Goal: Task Accomplishment & Management: Use online tool/utility

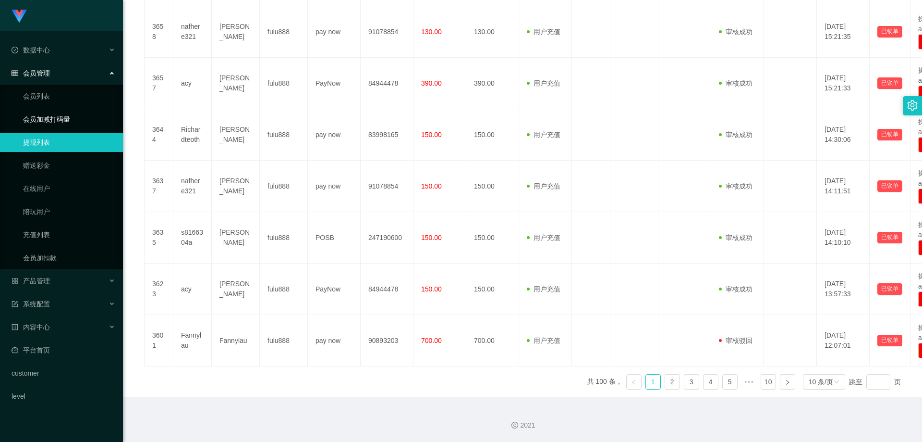
scroll to position [305, 0]
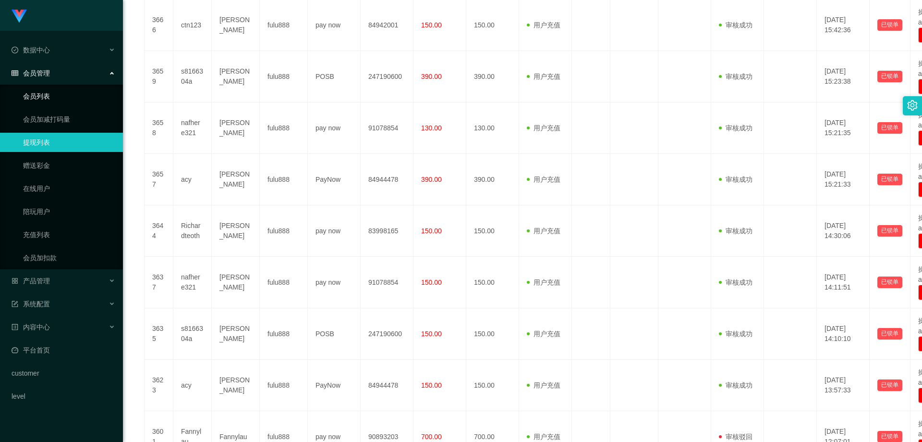
click at [78, 103] on link "会员列表" at bounding box center [69, 95] width 92 height 19
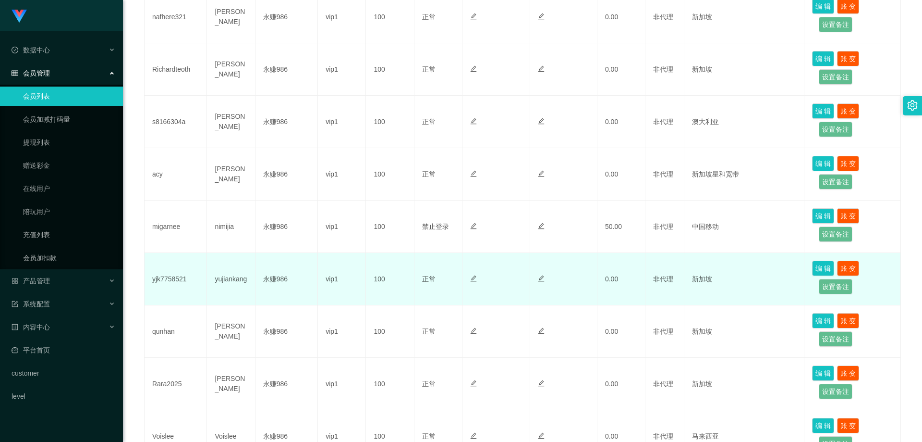
scroll to position [411, 0]
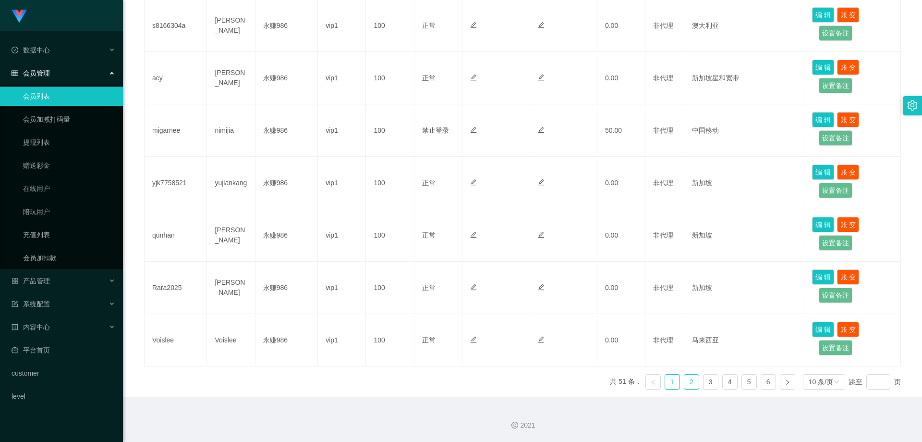
click at [685, 381] on link "2" at bounding box center [692, 381] width 14 height 14
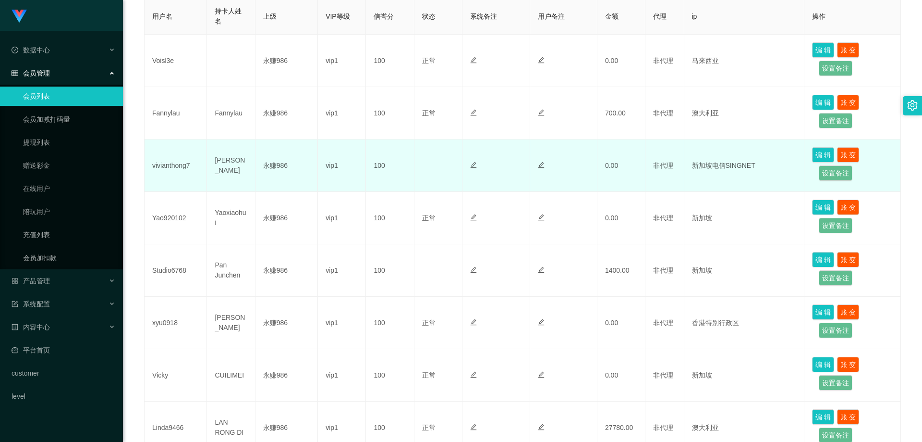
scroll to position [123, 0]
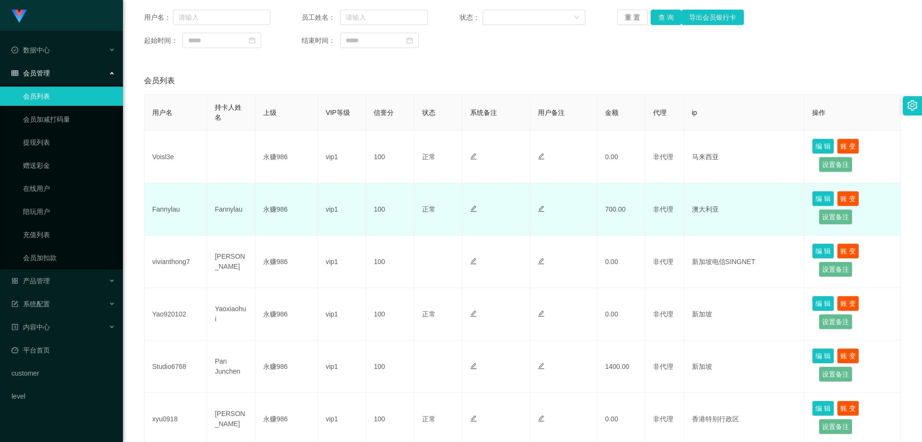
click at [157, 207] on td "Fannylau" at bounding box center [176, 209] width 62 height 52
copy td "Fannylau"
click at [236, 203] on td "Fannylau" at bounding box center [231, 209] width 48 height 52
click at [225, 212] on td "Fannylau" at bounding box center [231, 209] width 48 height 52
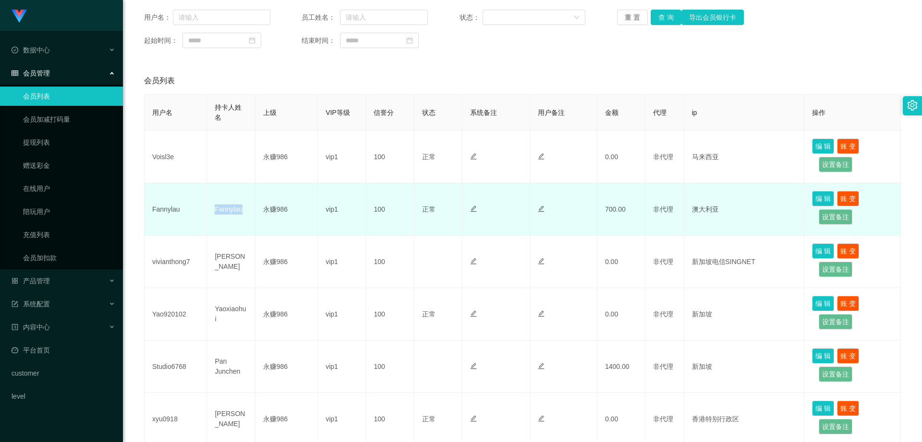
click at [225, 212] on td "Fannylau" at bounding box center [231, 209] width 48 height 52
copy td "Fannylau"
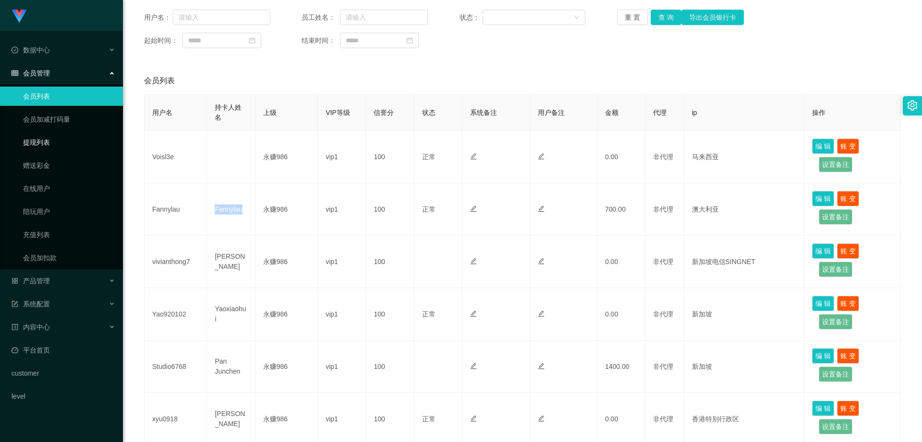
click at [50, 147] on link "提现列表" at bounding box center [69, 142] width 92 height 19
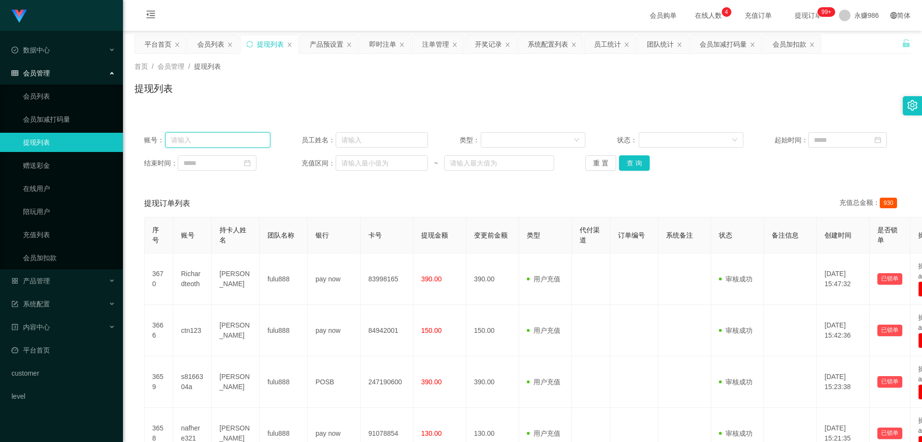
click at [200, 138] on input "text" at bounding box center [217, 139] width 105 height 15
paste input "Fannylau"
type input "Fannylau"
click at [628, 168] on button "查 询" at bounding box center [634, 162] width 31 height 15
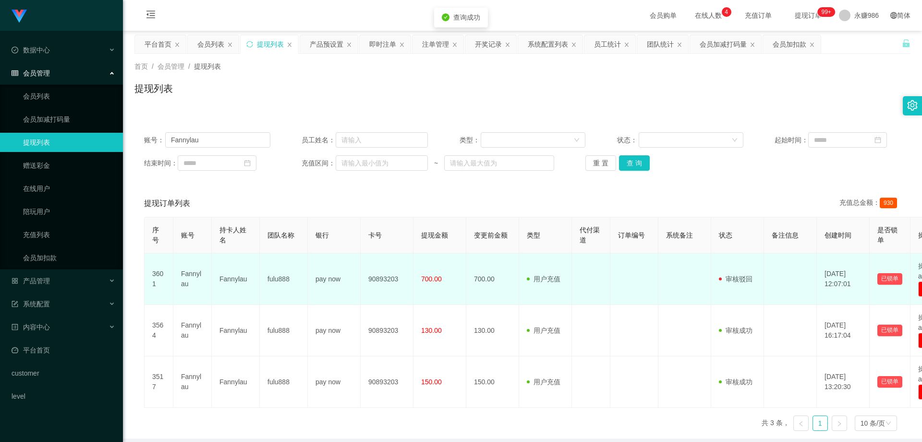
click at [392, 277] on td "90893203" at bounding box center [387, 278] width 53 height 51
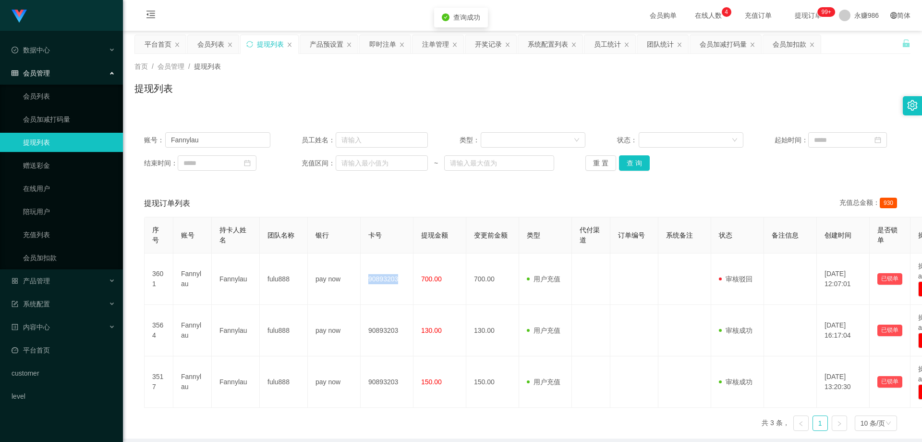
copy td "90893203"
